Goal: Task Accomplishment & Management: Use online tool/utility

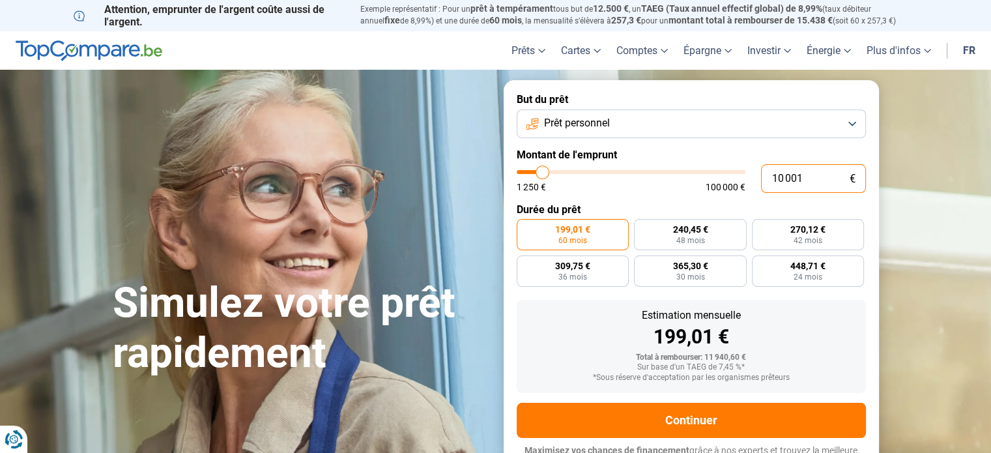
drag, startPoint x: 811, startPoint y: 179, endPoint x: 739, endPoint y: 170, distance: 72.9
click at [739, 170] on div "10 001 € 1 250 € 100 000 €" at bounding box center [691, 178] width 349 height 29
type input "10000"
radio input "true"
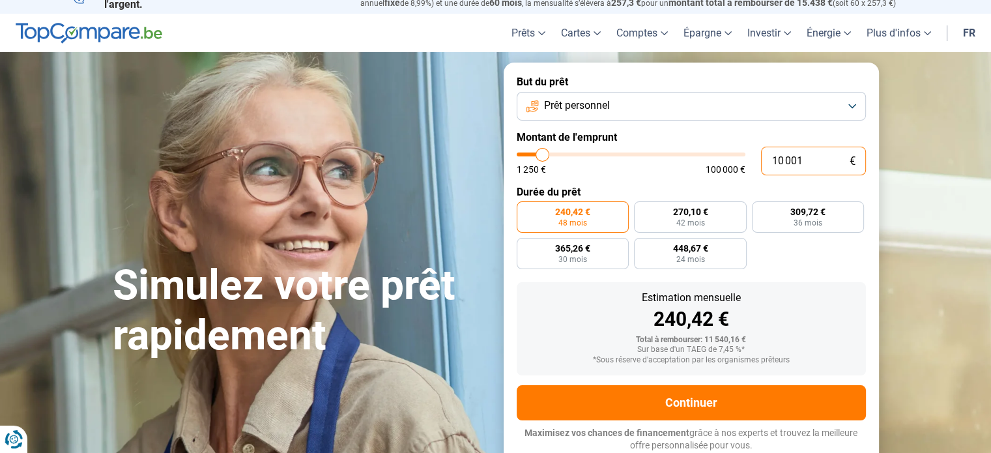
type input "1"
type input "1250"
type input "12"
type input "1250"
type input "125"
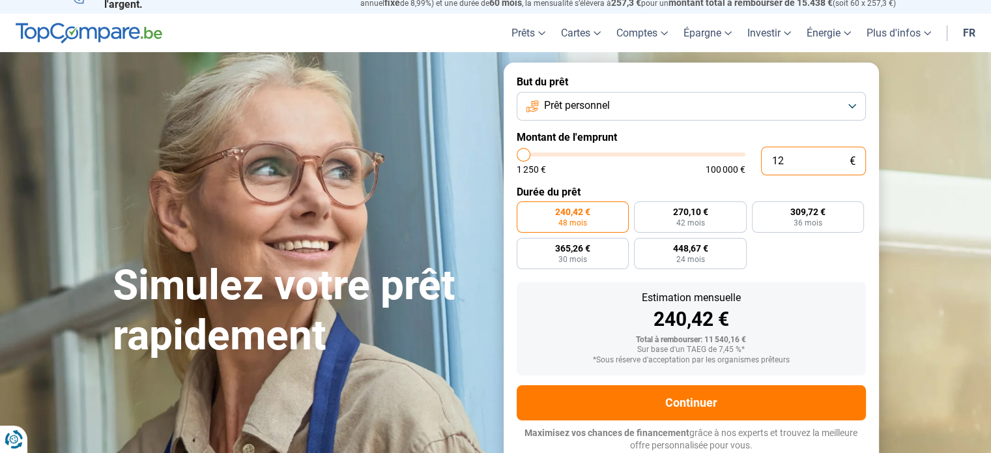
type input "1250"
type input "1 250"
radio input "true"
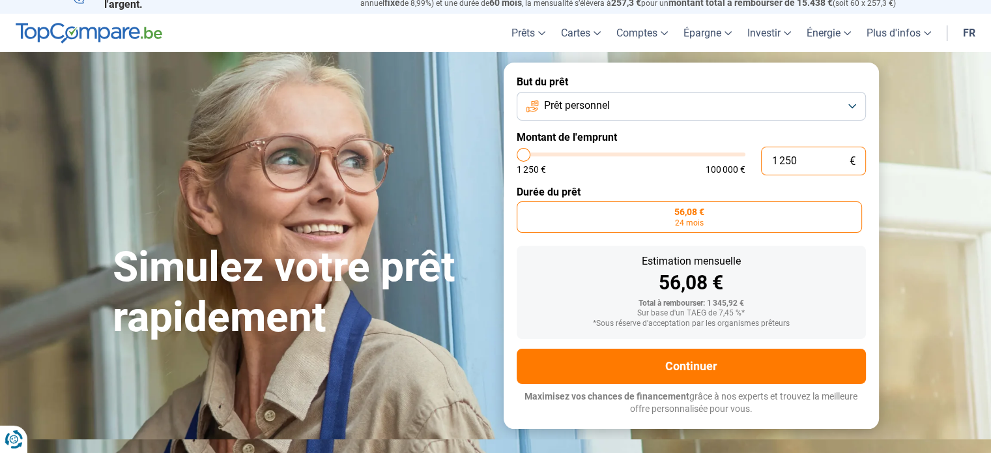
scroll to position [0, 0]
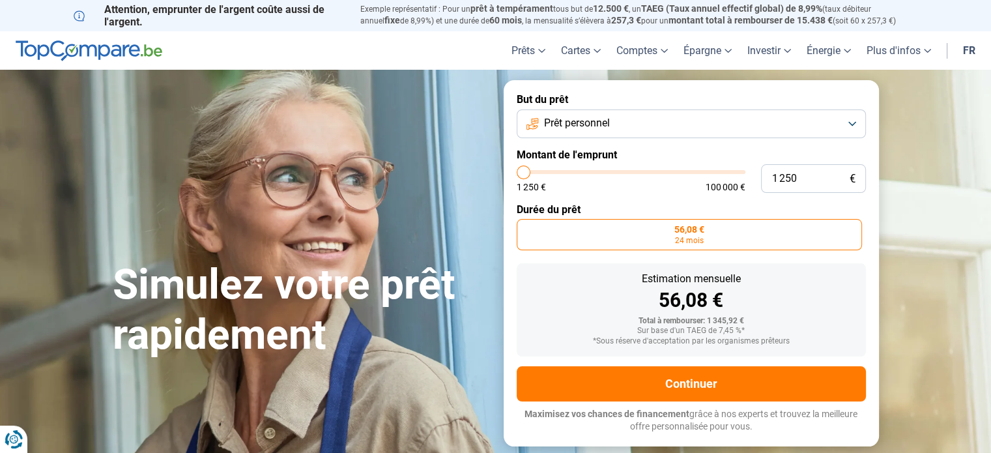
type input "3 250"
type input "3250"
type input "3 500"
type input "3500"
type input "4 250"
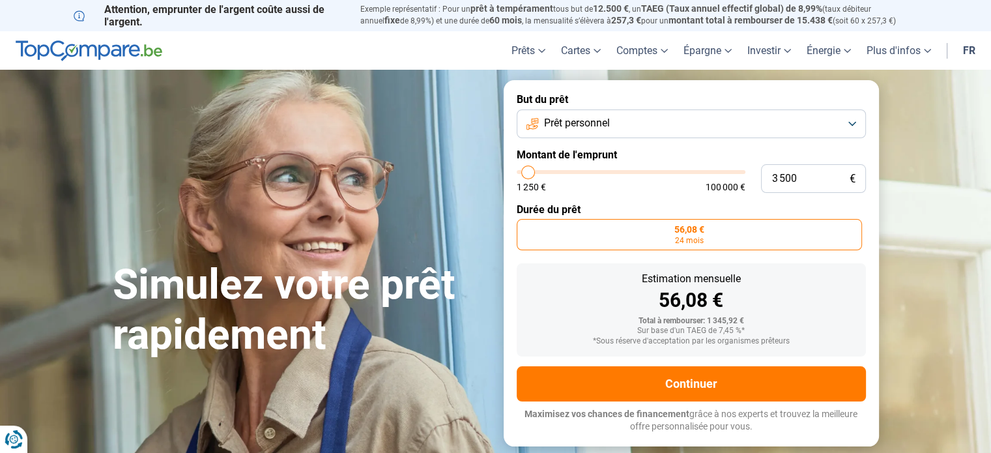
type input "4250"
type input "4 500"
type input "4500"
type input "4 750"
type input "4750"
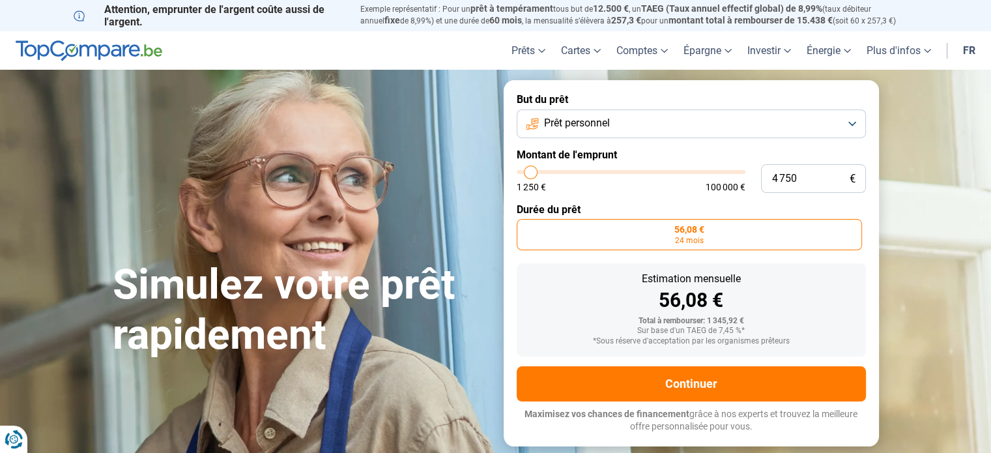
type input "5 000"
type input "5000"
click at [532, 170] on input "range" at bounding box center [631, 172] width 229 height 4
radio input "false"
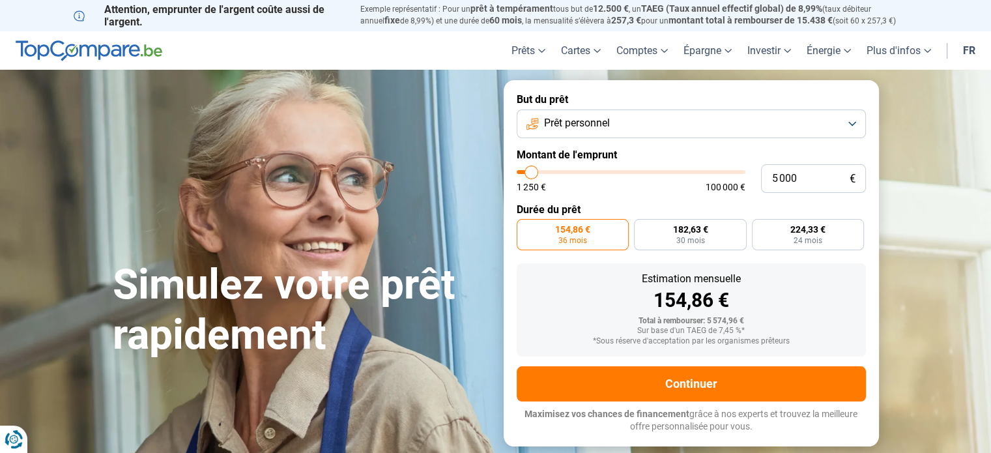
type input "4 750"
type input "4750"
type input "4 500"
type input "4500"
type input "4 000"
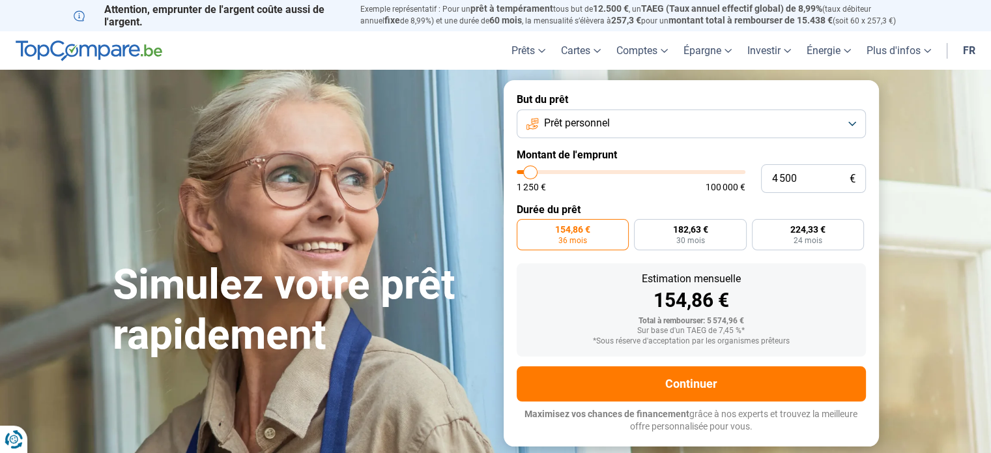
type input "4000"
type input "3 750"
type input "3750"
type input "3 500"
type input "3500"
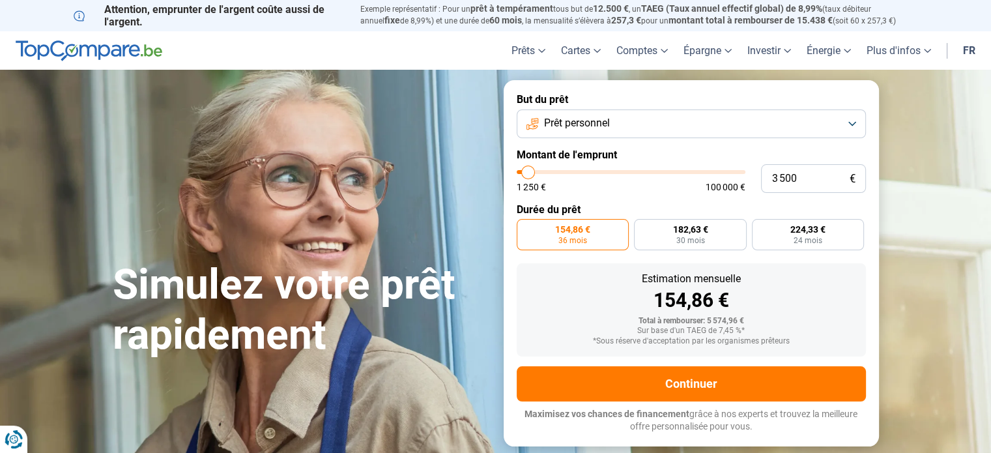
type input "3 250"
type input "3250"
type input "2 750"
type input "2750"
type input "2 500"
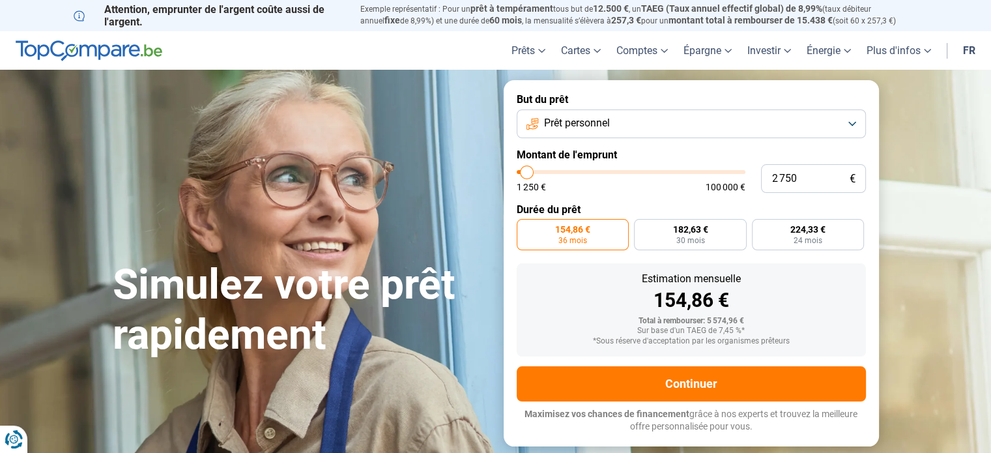
type input "2500"
type input "2 250"
type input "2250"
type input "2 000"
drag, startPoint x: 532, startPoint y: 169, endPoint x: 525, endPoint y: 173, distance: 7.6
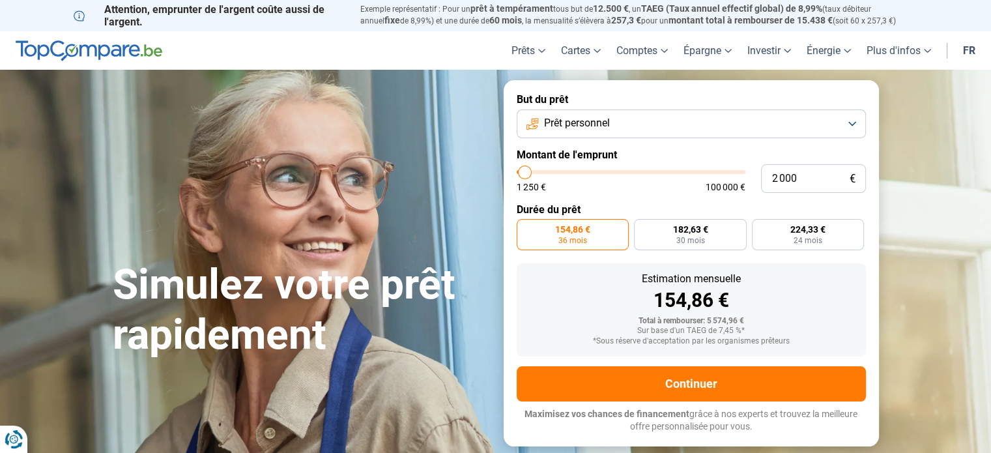
type input "2000"
click at [525, 173] on input "range" at bounding box center [631, 172] width 229 height 4
radio input "true"
